Goal: Information Seeking & Learning: Learn about a topic

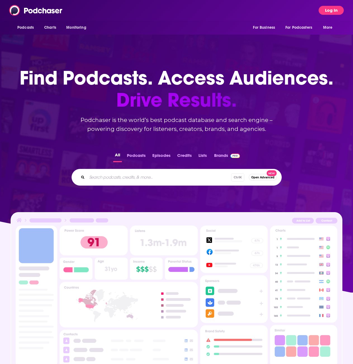
click at [332, 10] on button "Log In" at bounding box center [331, 10] width 25 height 9
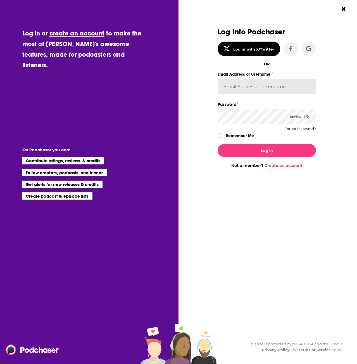
click at [271, 81] on input "Email Address or Username" at bounding box center [267, 86] width 98 height 15
type input "[EMAIL_ADDRESS][DOMAIN_NAME]"
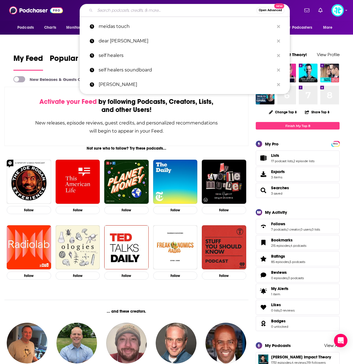
click at [122, 8] on input "Search podcasts, credits, & more..." at bounding box center [175, 10] width 161 height 9
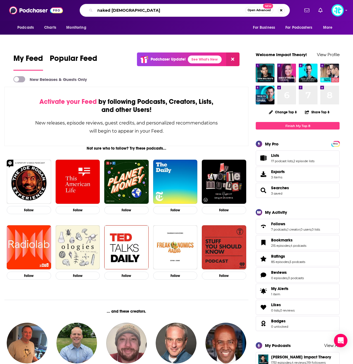
type input "naked [DEMOGRAPHIC_DATA]"
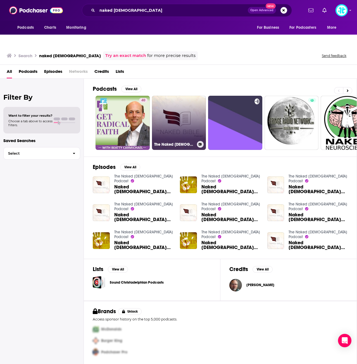
click at [190, 99] on link "The Naked [DEMOGRAPHIC_DATA] Podcast" at bounding box center [179, 123] width 54 height 54
